Goal: Task Accomplishment & Management: Use online tool/utility

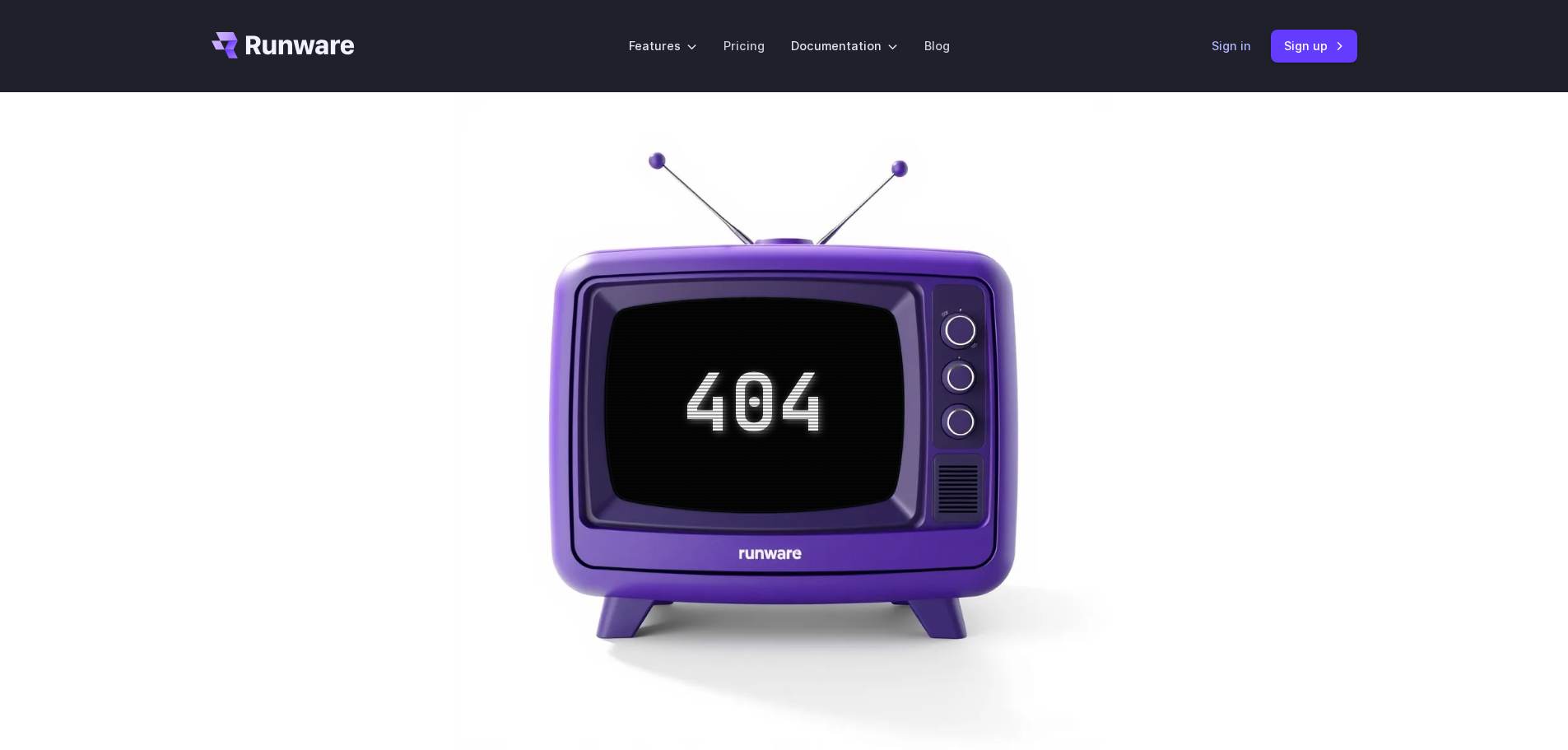
click at [1232, 43] on link "Sign in" at bounding box center [1231, 46] width 39 height 19
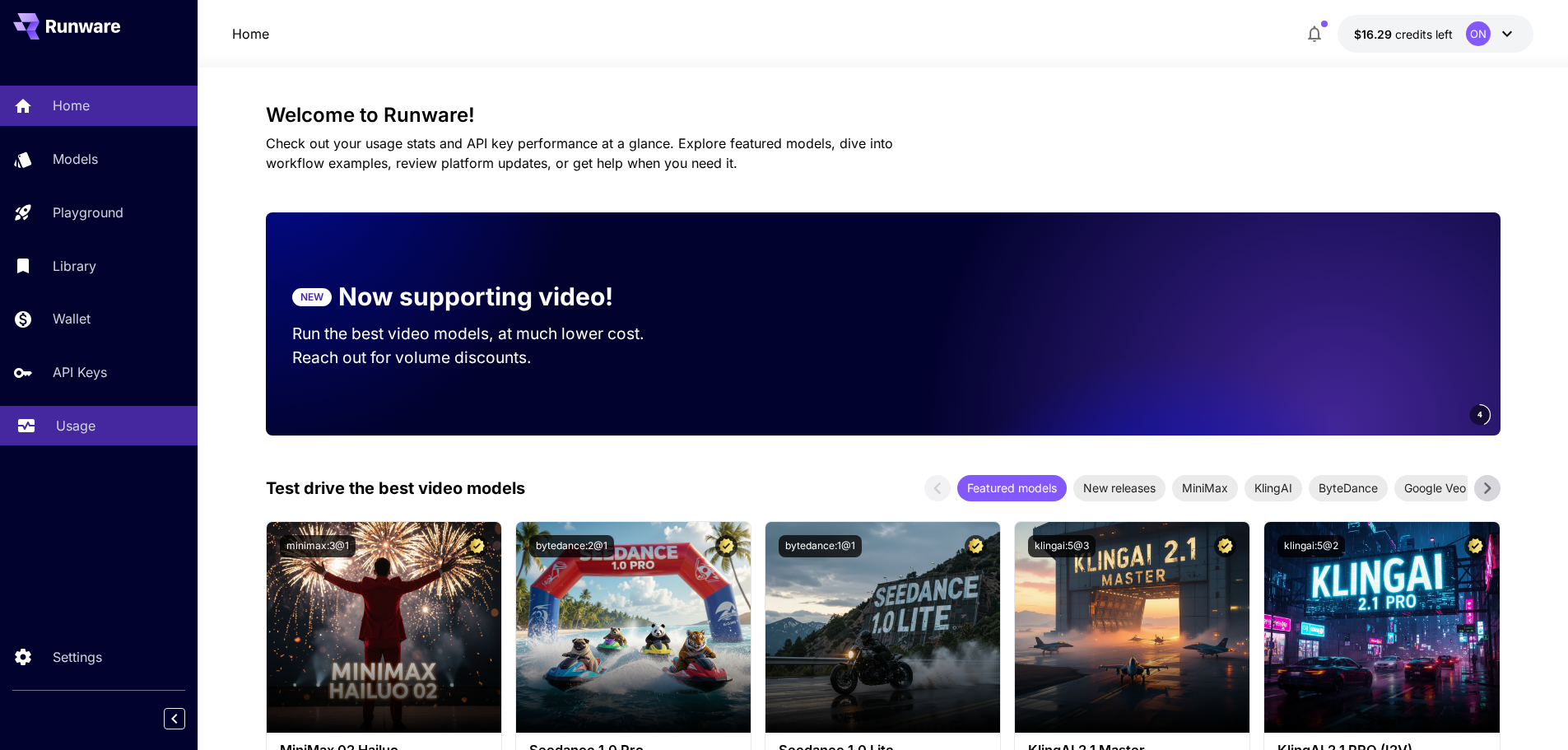
drag, startPoint x: 0, startPoint y: 0, endPoint x: 94, endPoint y: 431, distance: 441.1
click at [94, 431] on p "Usage" at bounding box center [75, 426] width 39 height 20
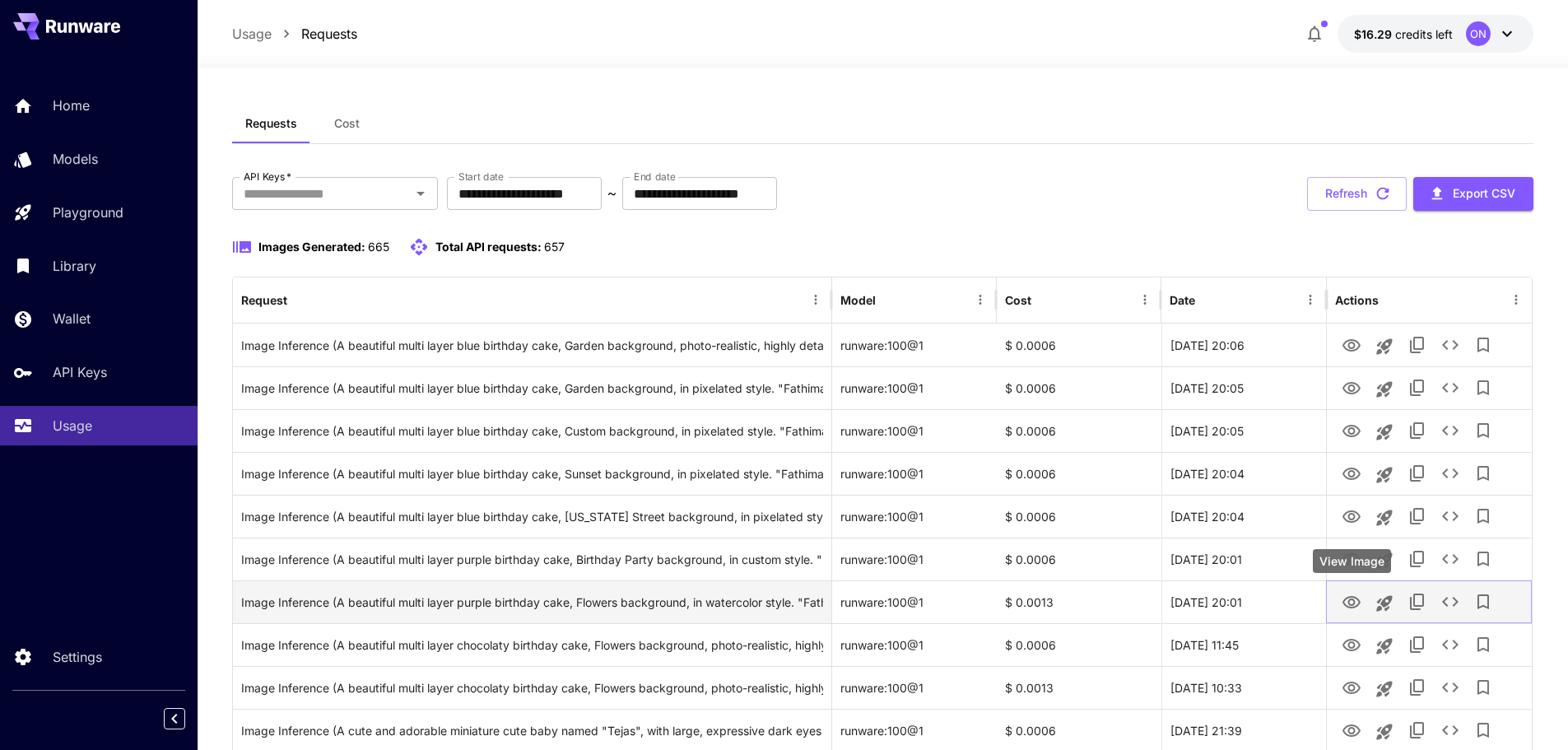
click at [1348, 610] on icon "View Image" at bounding box center [1352, 603] width 20 height 20
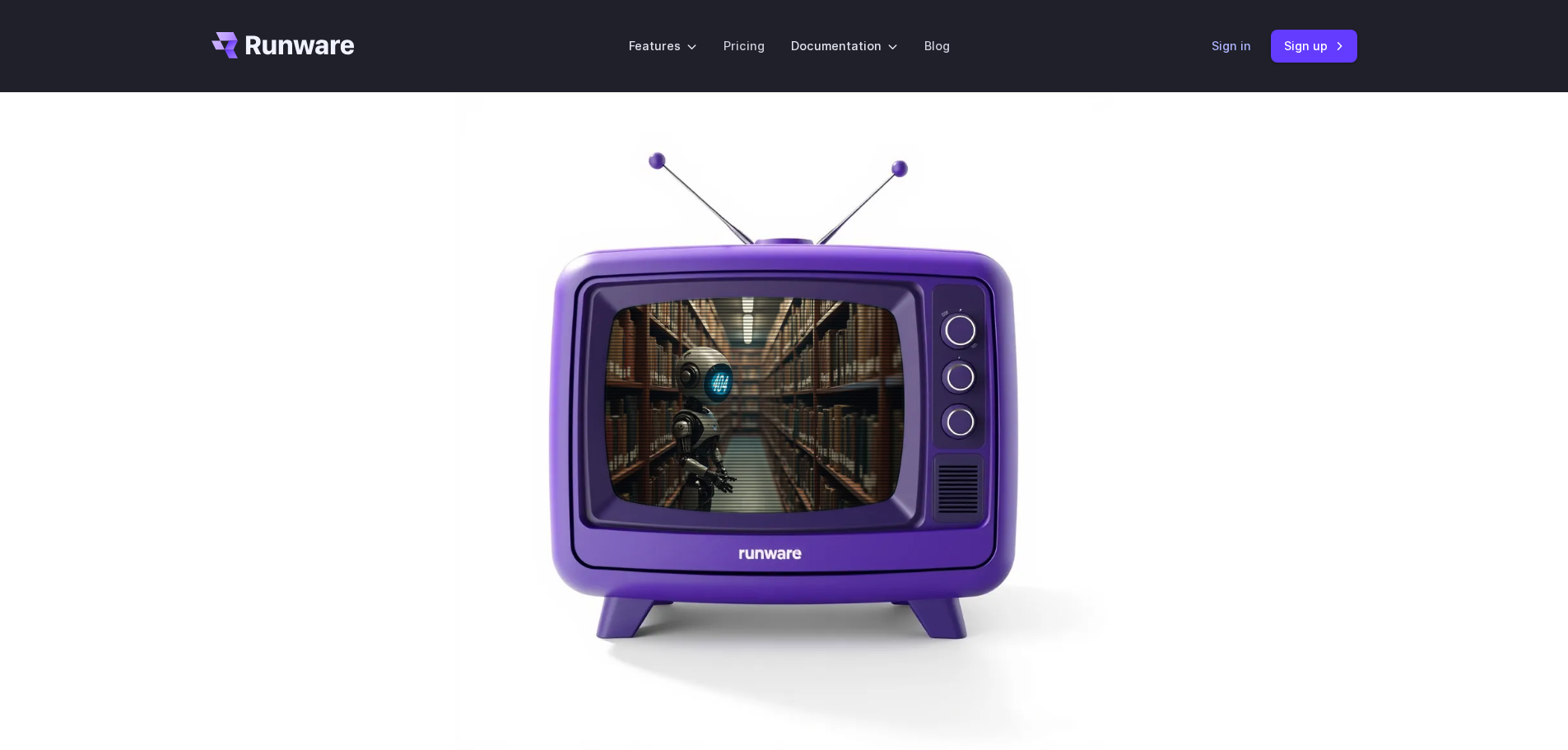
click at [1230, 44] on link "Sign in" at bounding box center [1231, 46] width 39 height 19
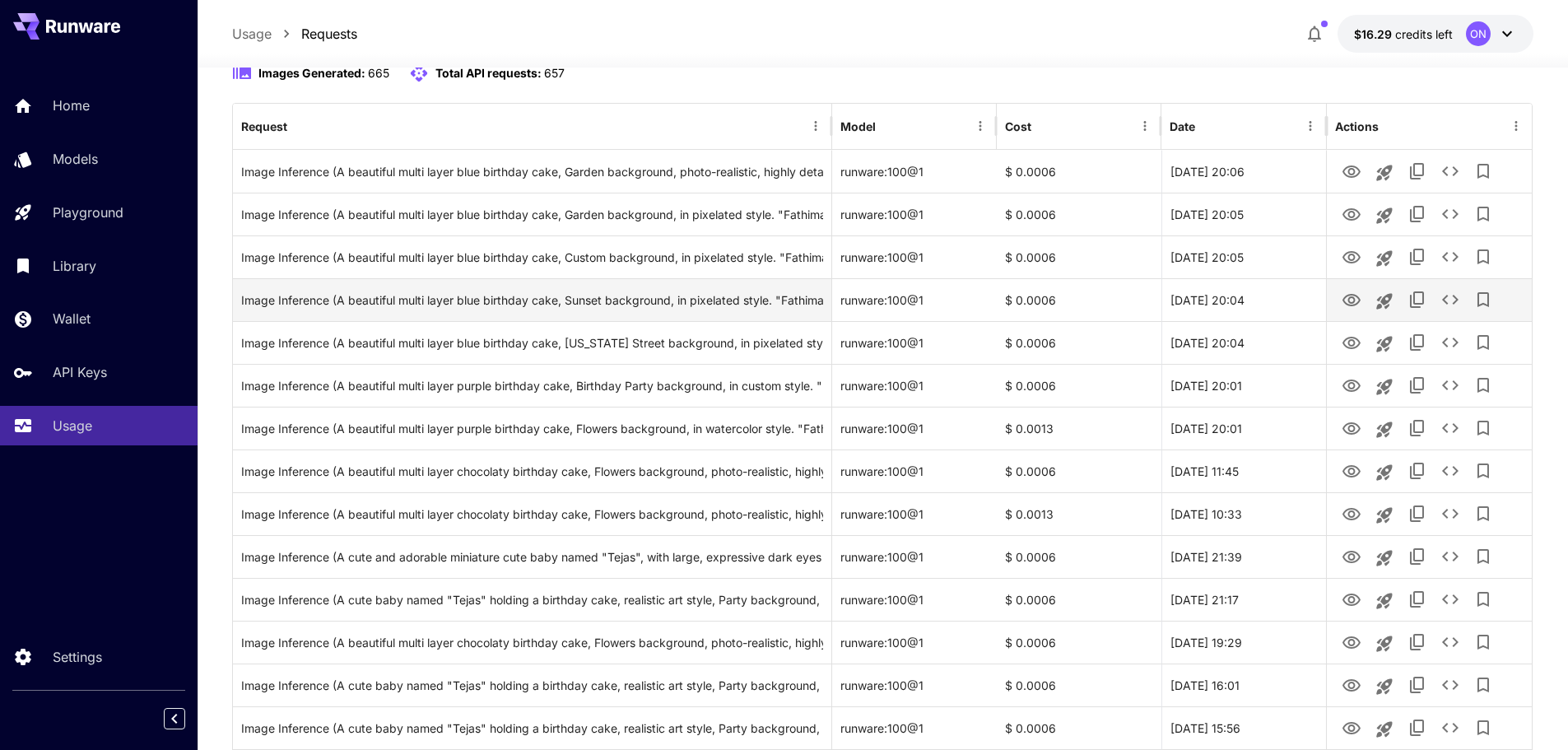
scroll to position [173, 0]
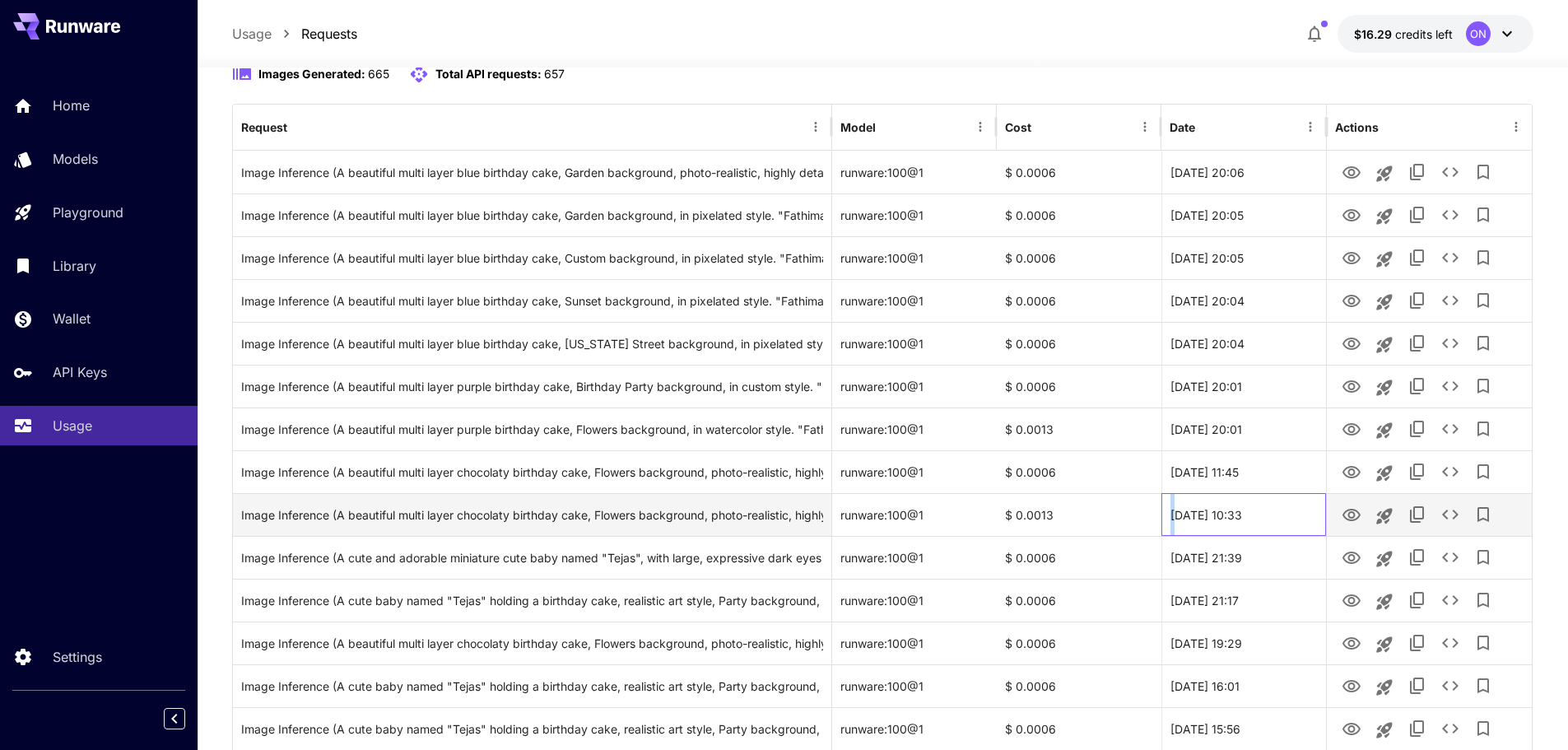
drag, startPoint x: 1176, startPoint y: 510, endPoint x: 1112, endPoint y: 511, distance: 64.0
click at [1112, 511] on div "Image Inference (A beautiful multi layer chocolaty birthday cake, Flowers backg…" at bounding box center [883, 515] width 1299 height 43
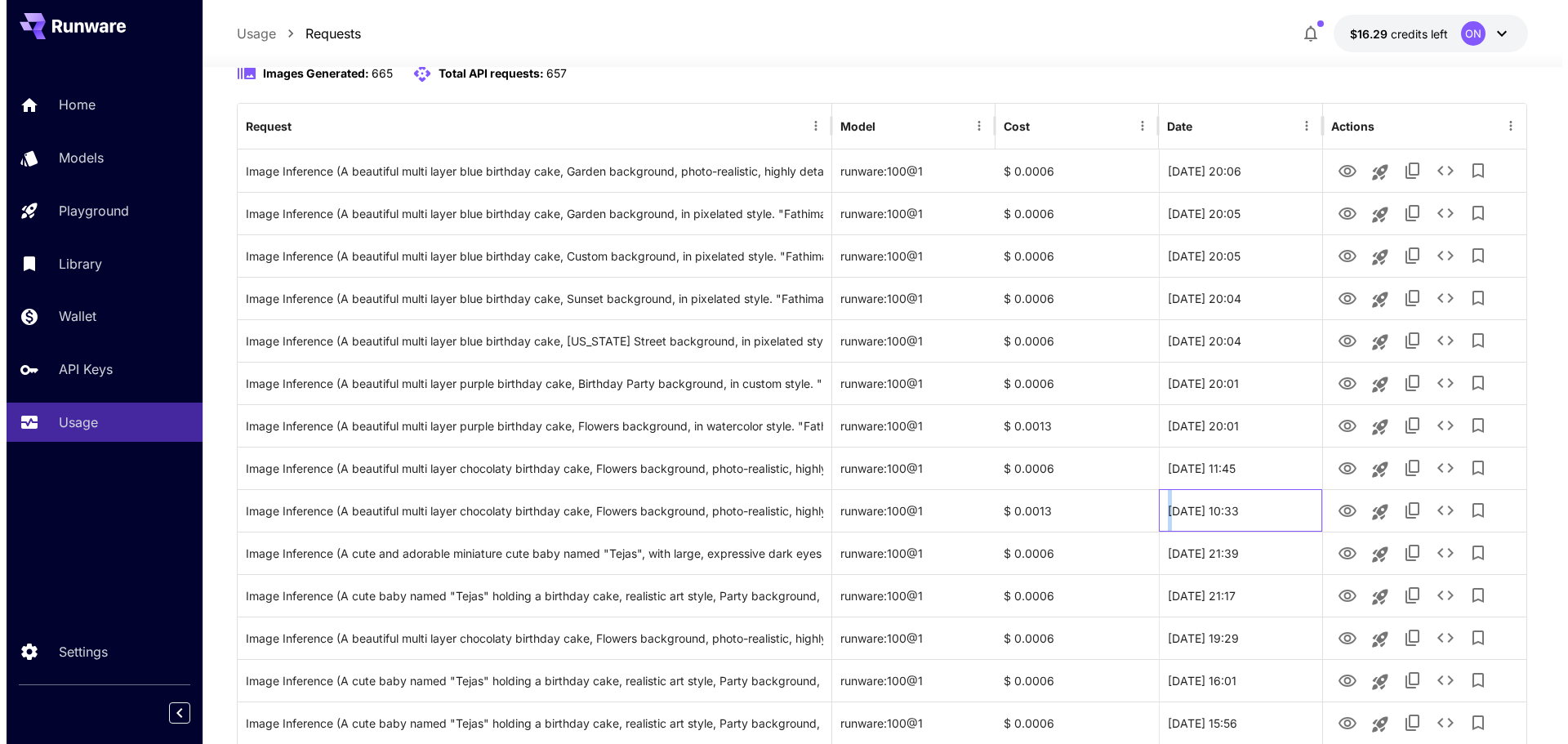
scroll to position [0, 0]
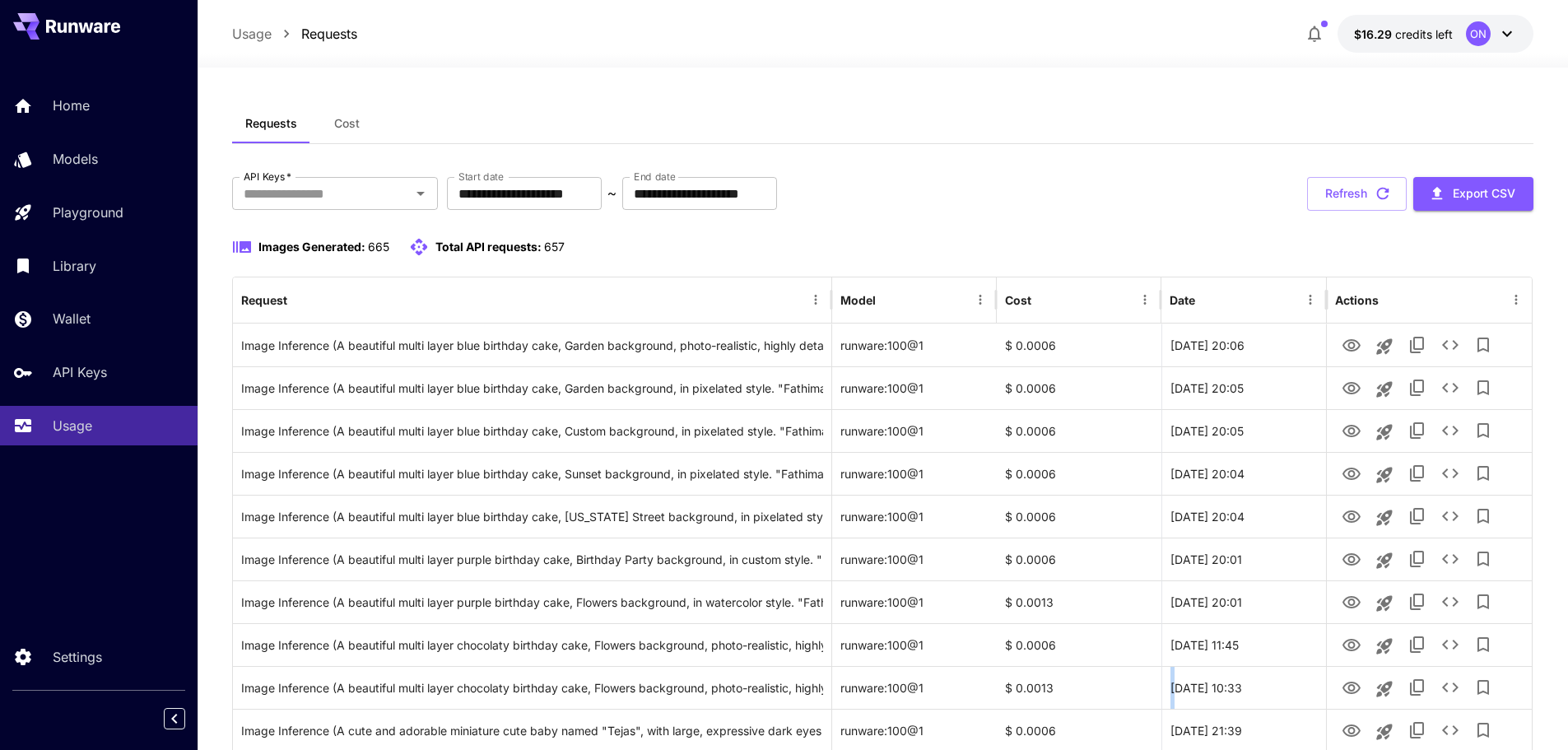
click at [351, 119] on span "Cost" at bounding box center [346, 123] width 25 height 15
